Goal: Task Accomplishment & Management: Manage account settings

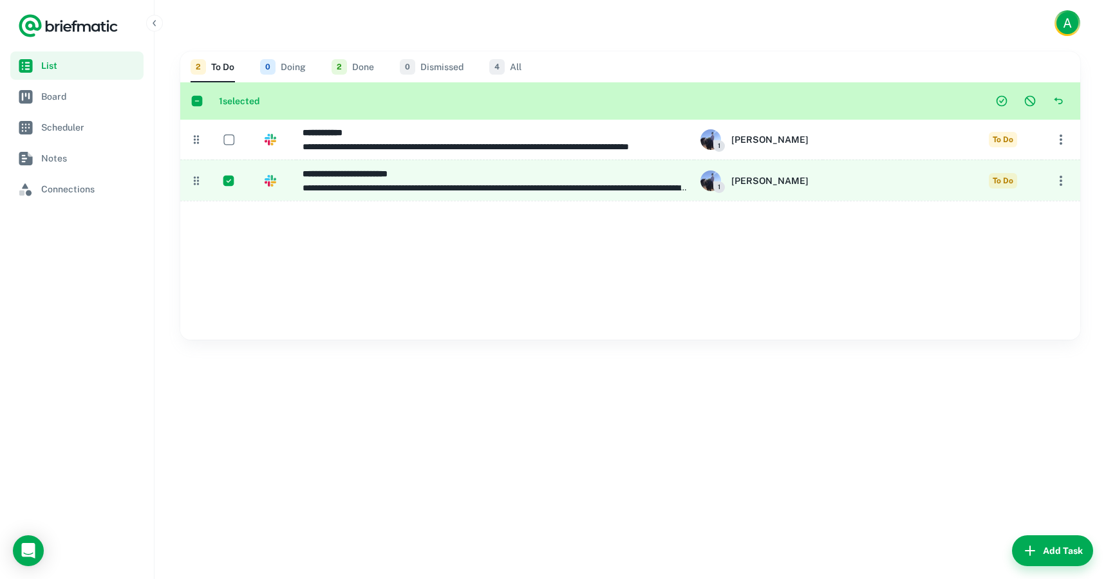
click at [1061, 180] on icon "button" at bounding box center [1060, 181] width 3 height 10
click at [1020, 210] on p "Change Status" at bounding box center [1016, 206] width 95 height 14
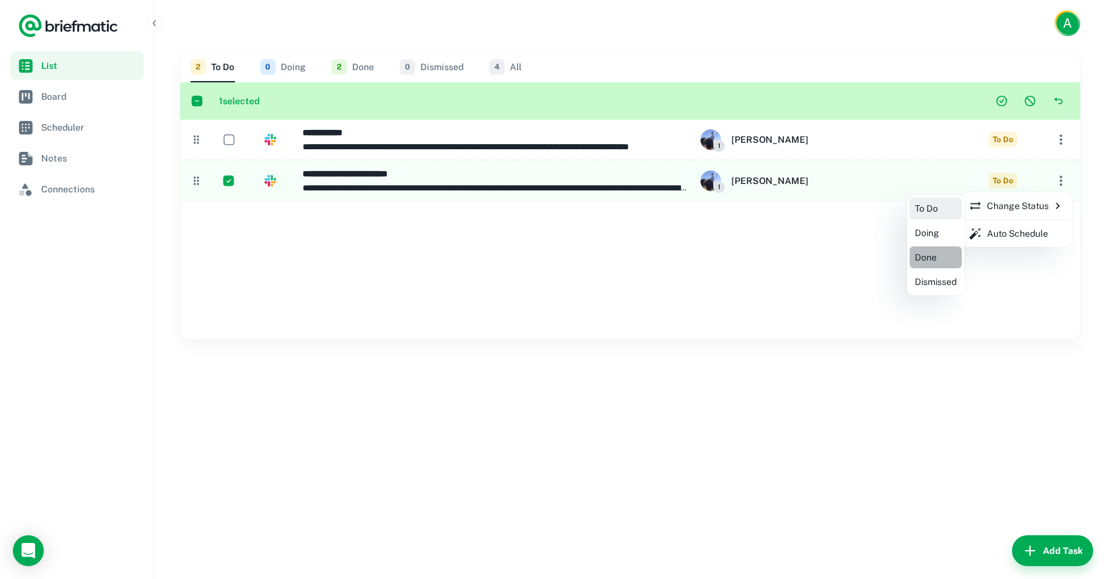
click at [929, 256] on p "Done" at bounding box center [926, 257] width 22 height 14
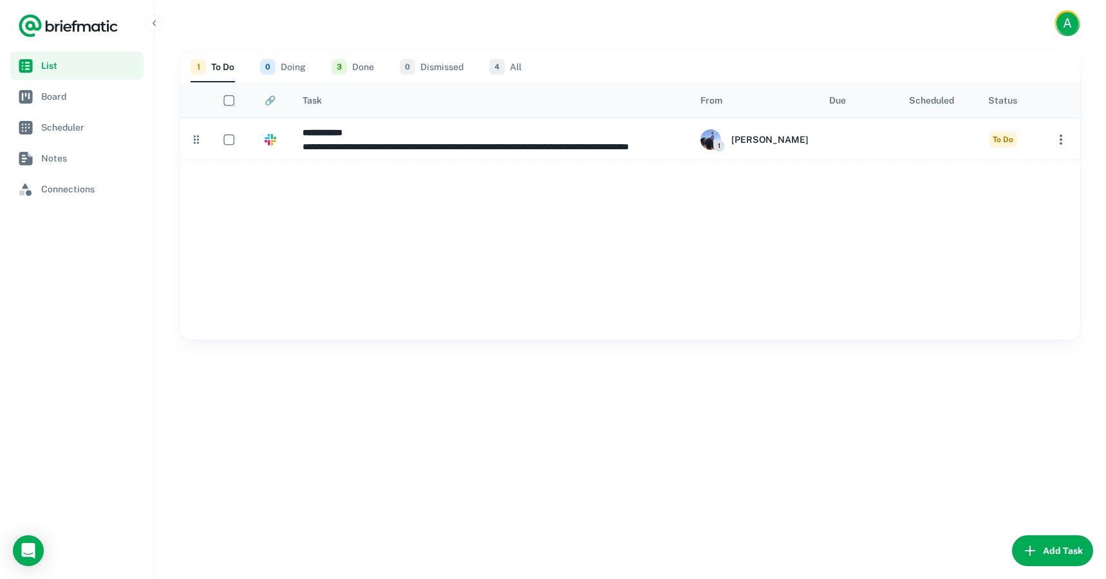
click at [1047, 558] on button "Add Task" at bounding box center [1052, 551] width 81 height 31
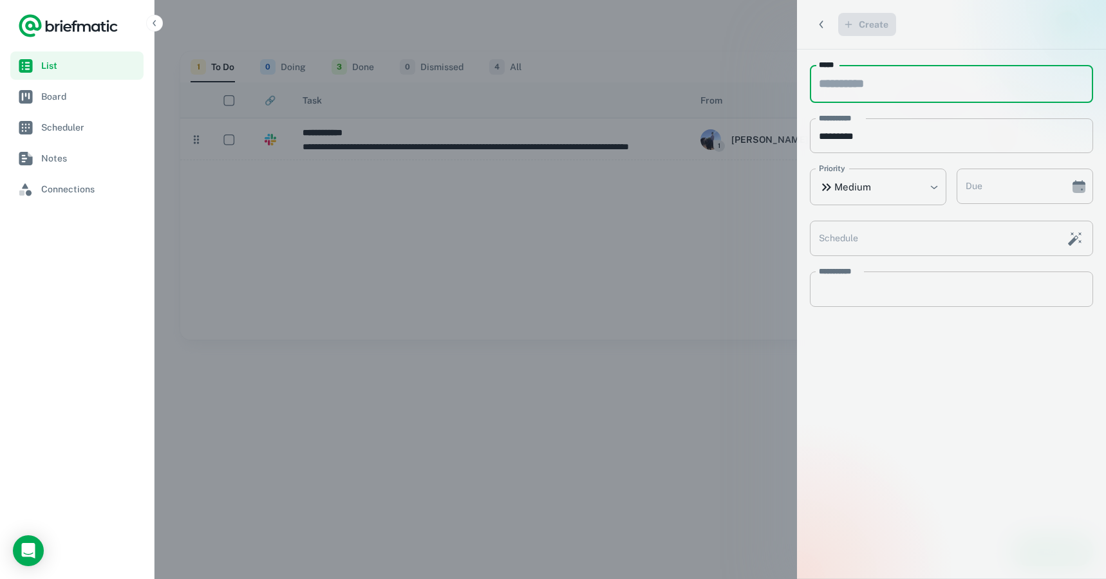
type input "*"
click at [372, 259] on div at bounding box center [553, 289] width 1106 height 579
